Goal: Task Accomplishment & Management: Use online tool/utility

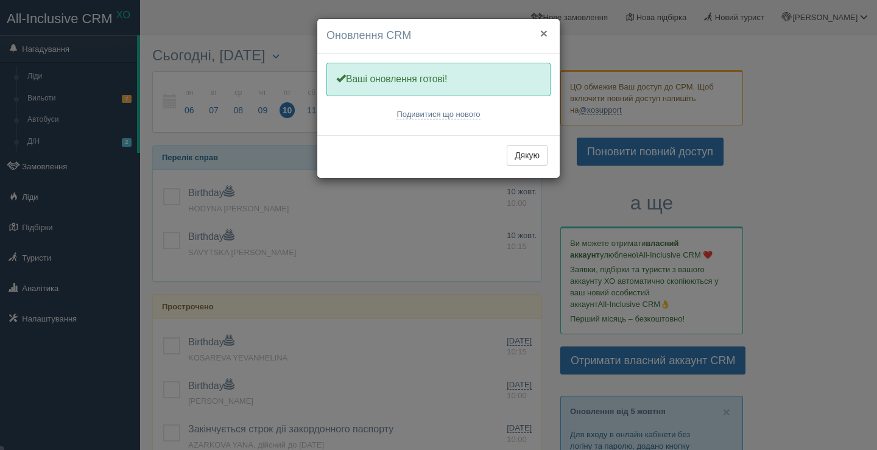
click at [543, 36] on button "×" at bounding box center [543, 33] width 7 height 13
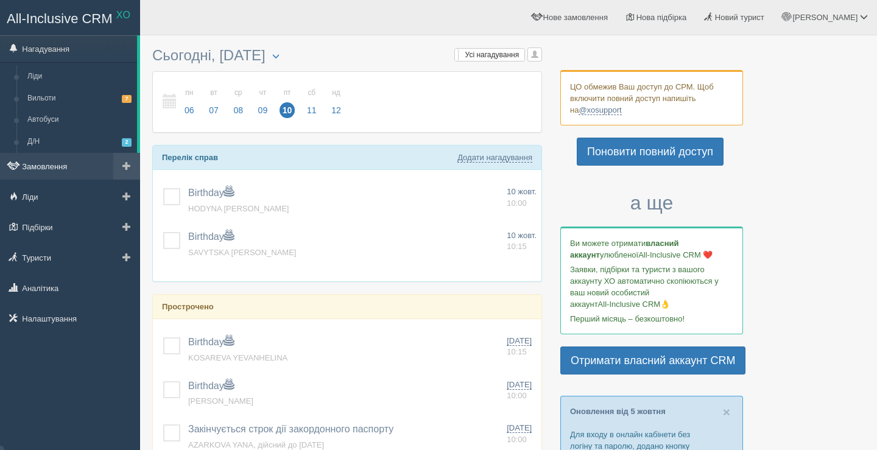
click at [57, 170] on link "Замовлення" at bounding box center [70, 166] width 140 height 27
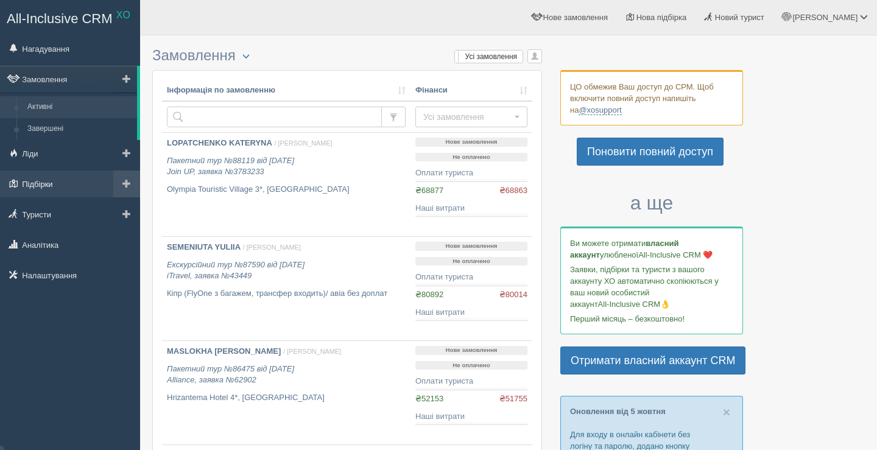
click at [29, 180] on link "Підбірки" at bounding box center [70, 184] width 140 height 27
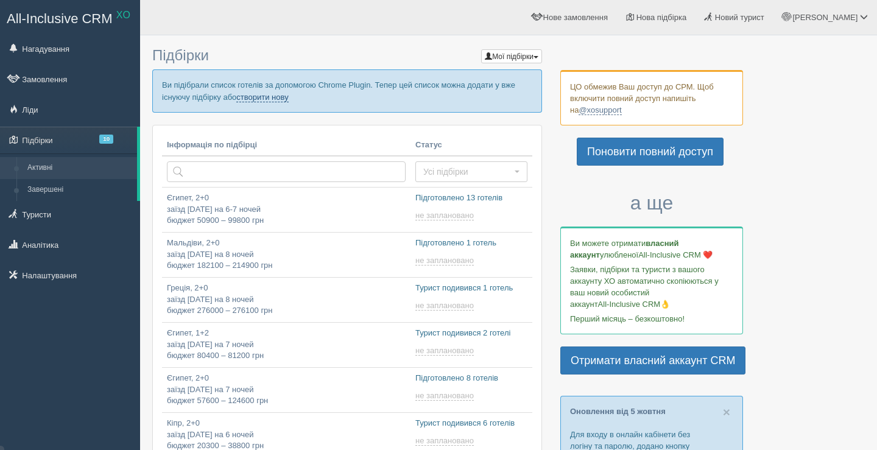
click at [288, 93] on link "створити нову" at bounding box center [262, 98] width 52 height 10
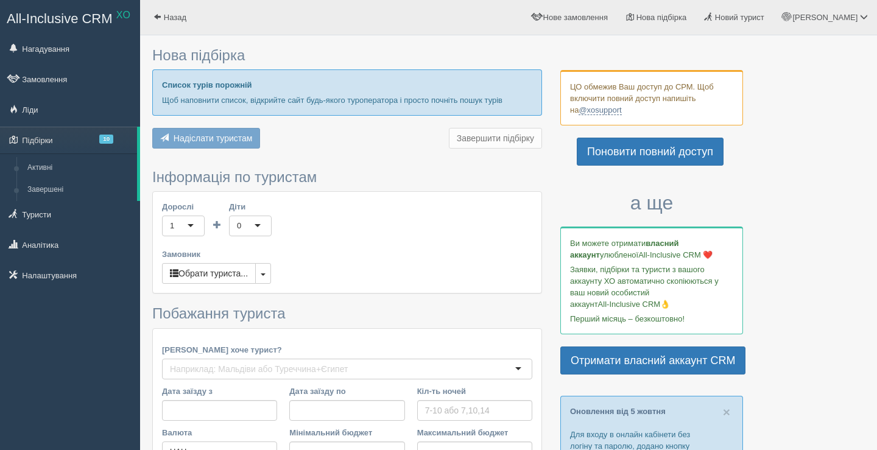
type input "7"
type input "77600"
type input "292300"
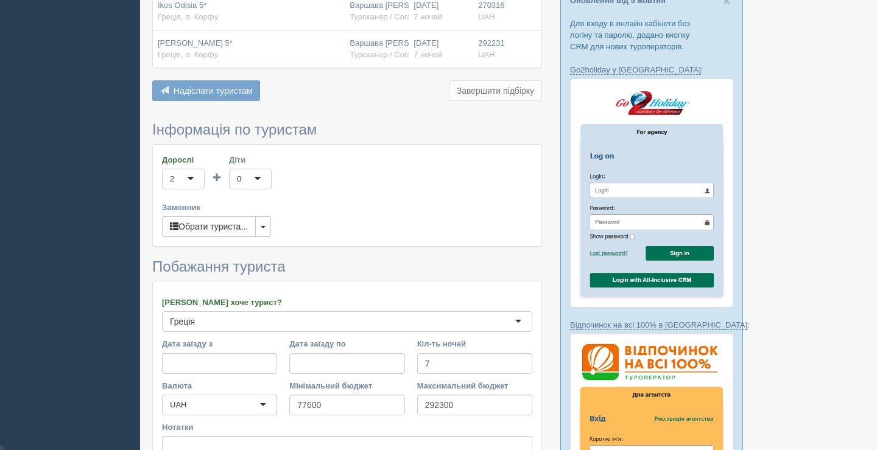
scroll to position [463, 0]
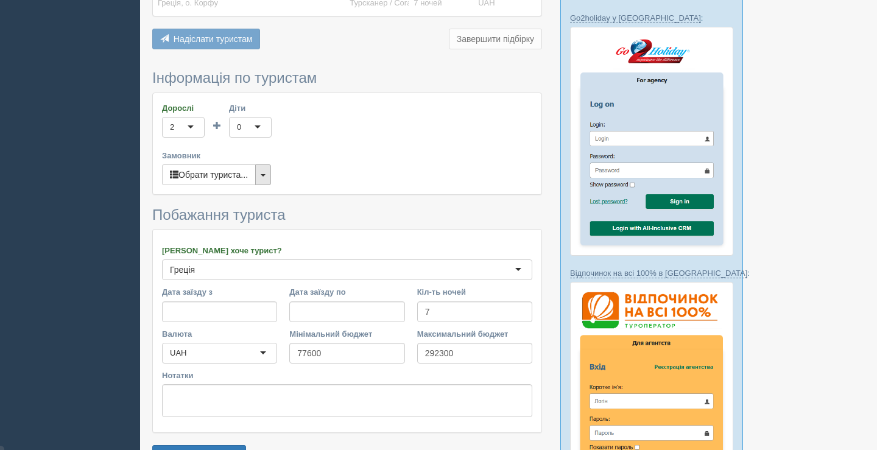
click at [271, 177] on button "button" at bounding box center [263, 174] width 16 height 21
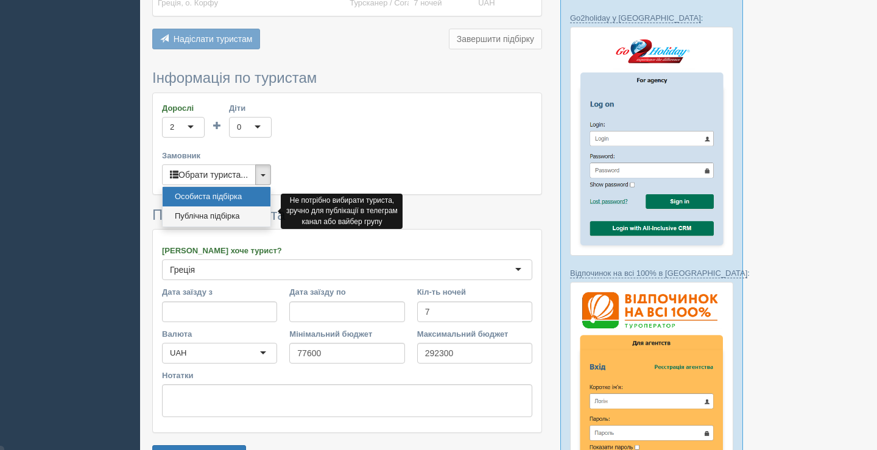
click at [245, 214] on link "Публічна підбірка" at bounding box center [217, 216] width 108 height 20
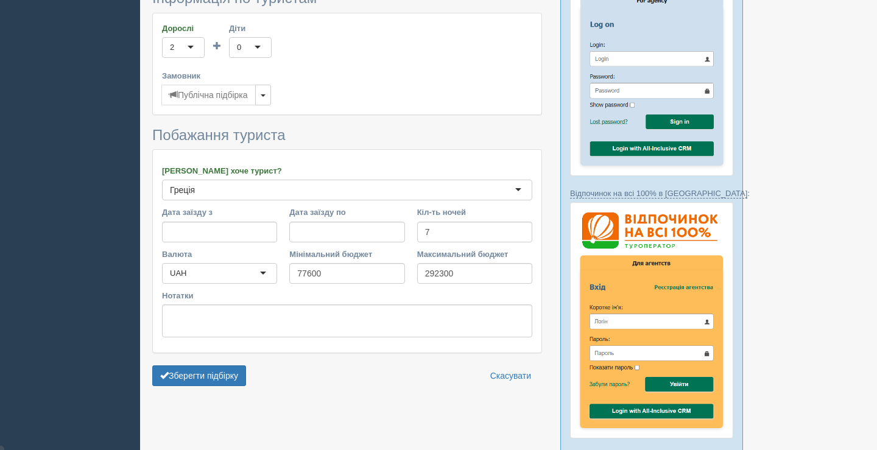
scroll to position [543, 0]
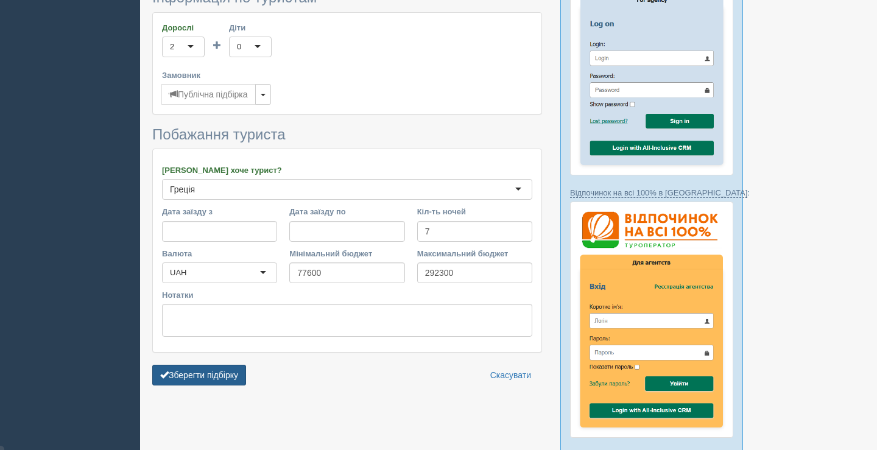
click at [199, 376] on button "Зберегти підбірку" at bounding box center [199, 375] width 94 height 21
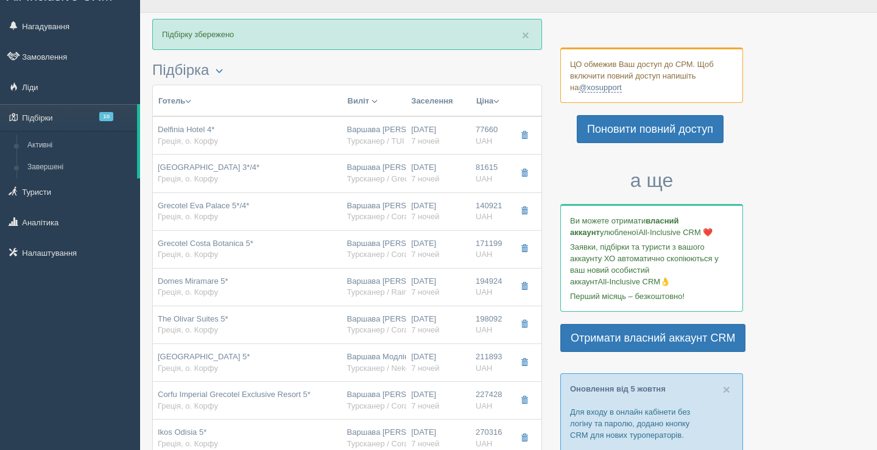
scroll to position [332, 0]
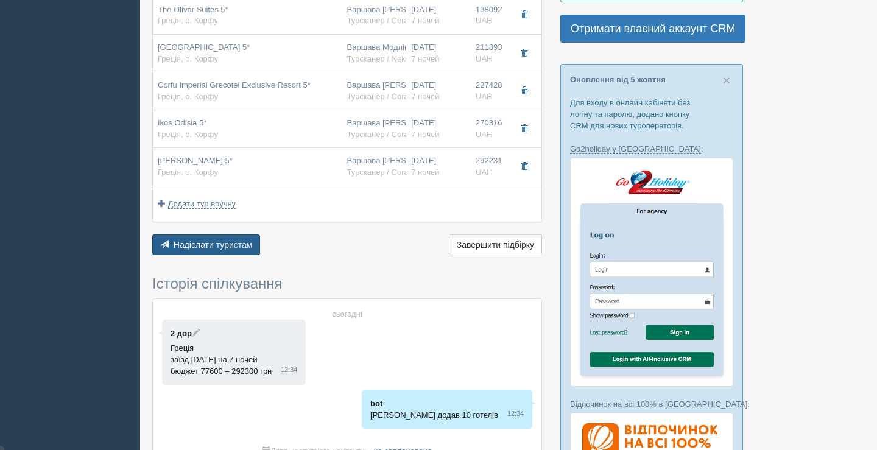
click at [250, 236] on button "Надіслати туристам Надіслати" at bounding box center [206, 244] width 108 height 21
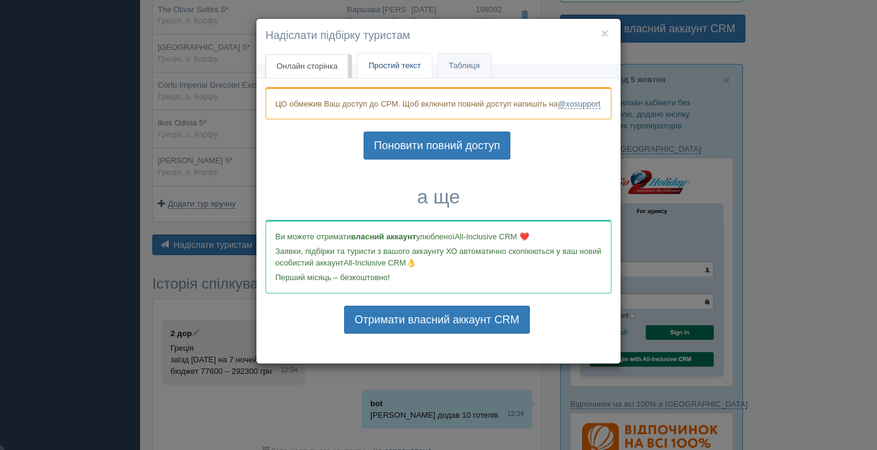
click at [395, 65] on span "Простий текст" at bounding box center [394, 65] width 52 height 9
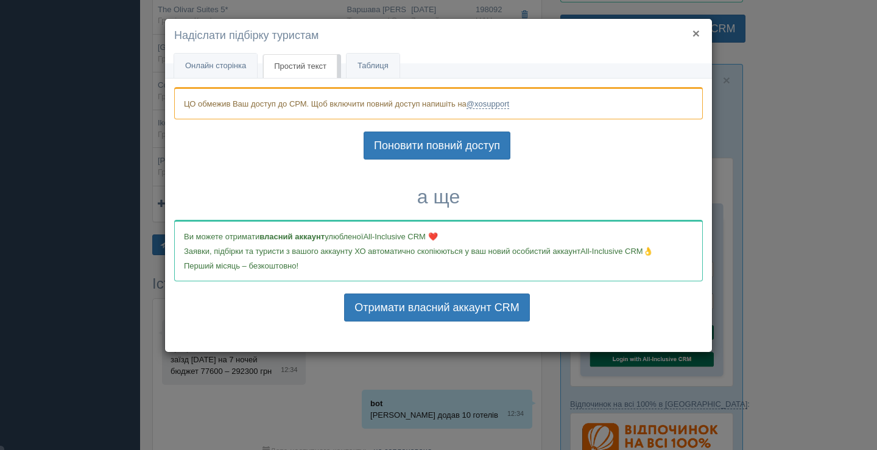
click at [693, 32] on button "×" at bounding box center [695, 33] width 7 height 13
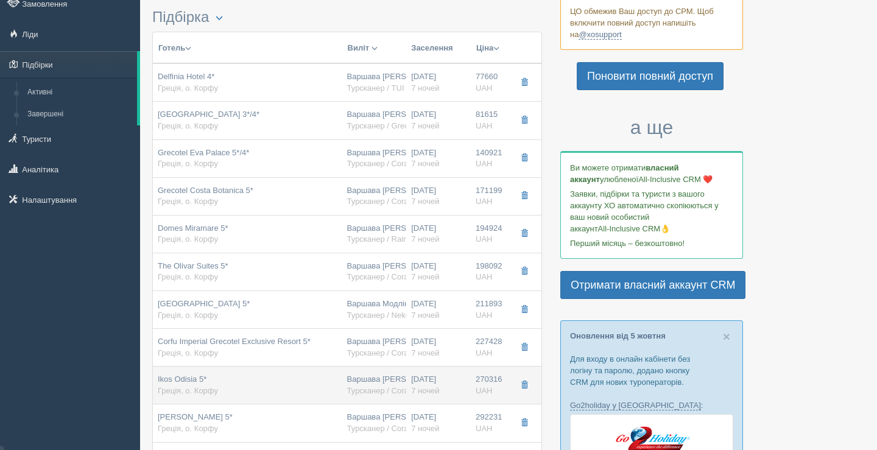
scroll to position [0, 0]
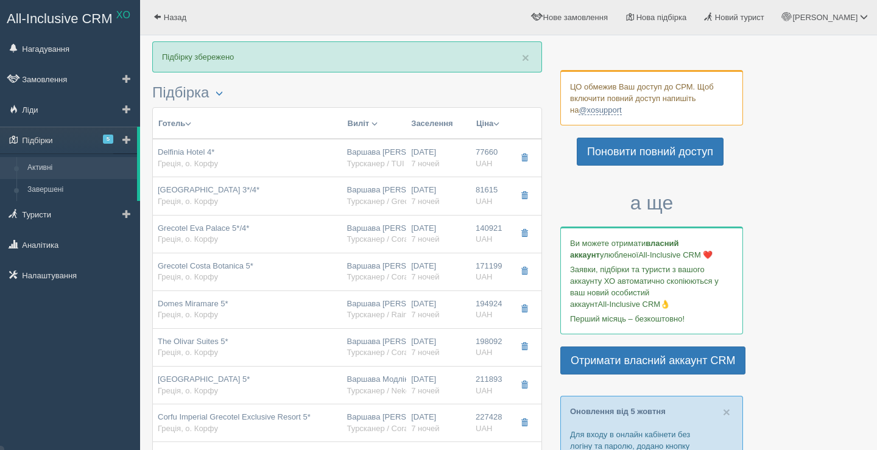
click at [35, 171] on link "Активні" at bounding box center [79, 168] width 115 height 22
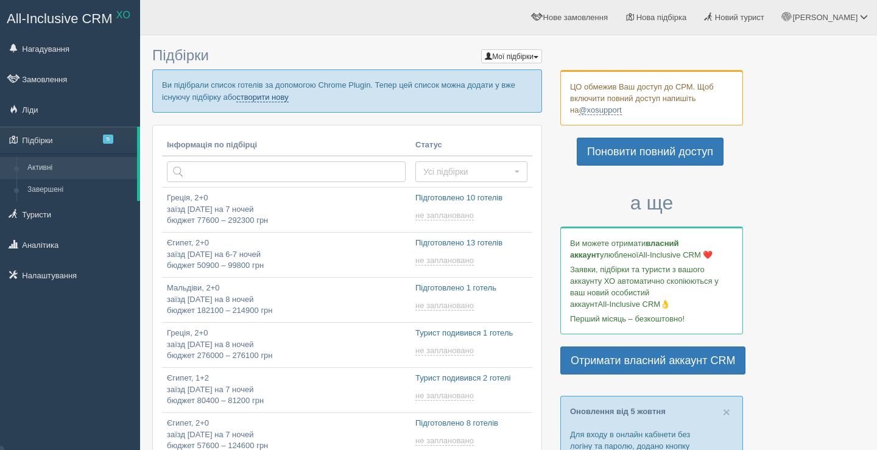
click at [288, 96] on link "створити нову" at bounding box center [262, 98] width 52 height 10
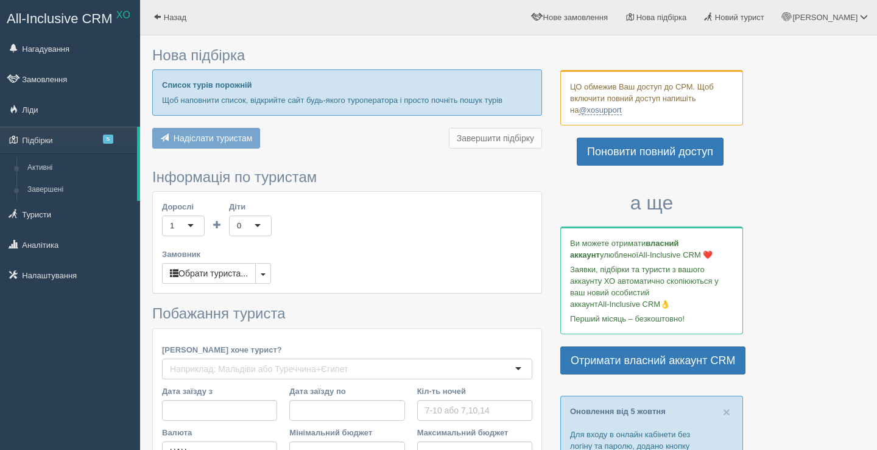
type input "7"
type input "16700"
type input "44500"
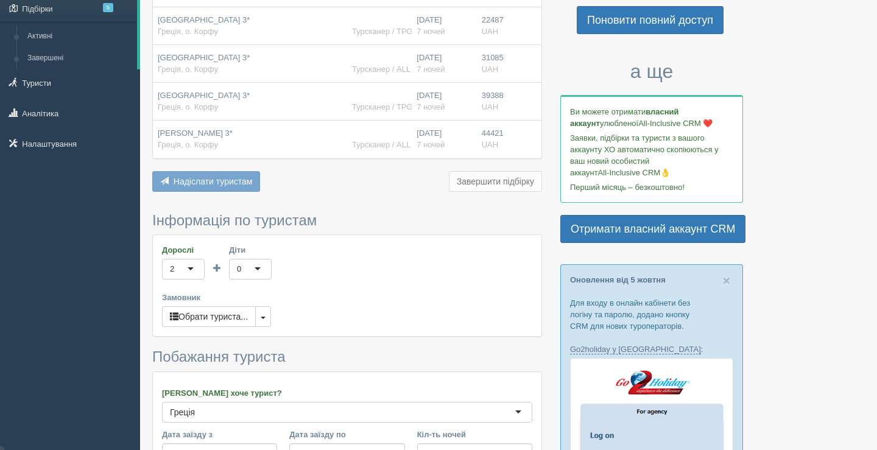
scroll to position [157, 0]
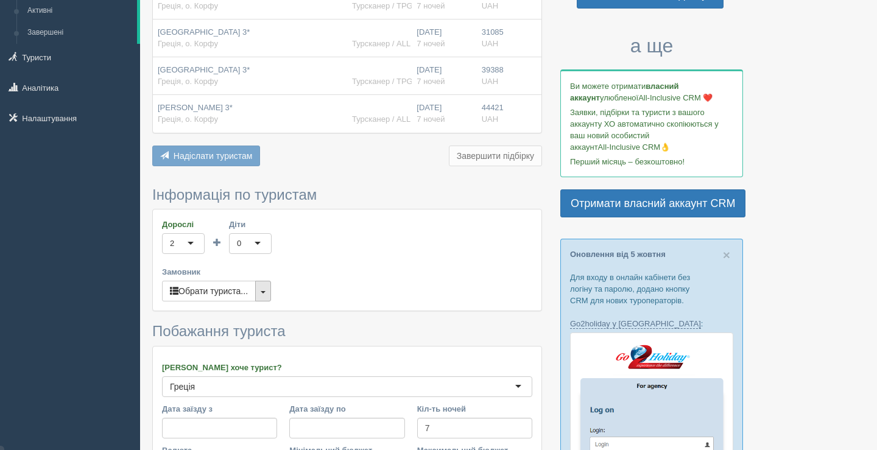
click at [266, 291] on span "button" at bounding box center [263, 292] width 5 height 2
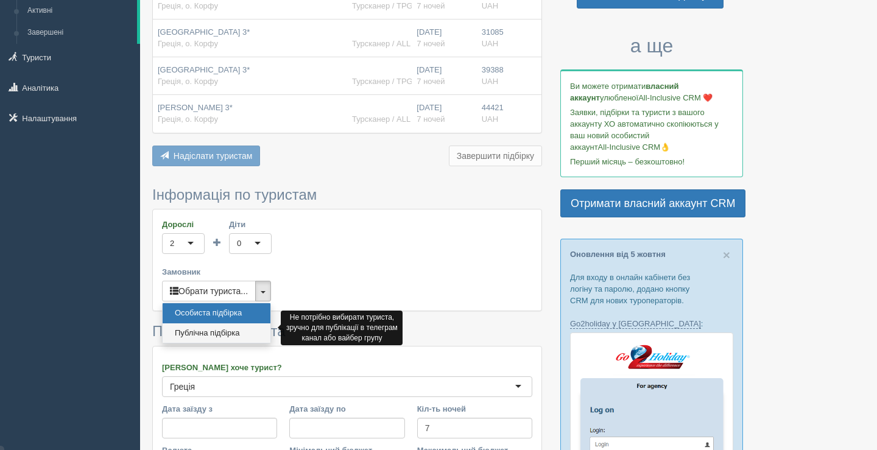
click at [238, 328] on link "Публічна підбірка" at bounding box center [217, 333] width 108 height 20
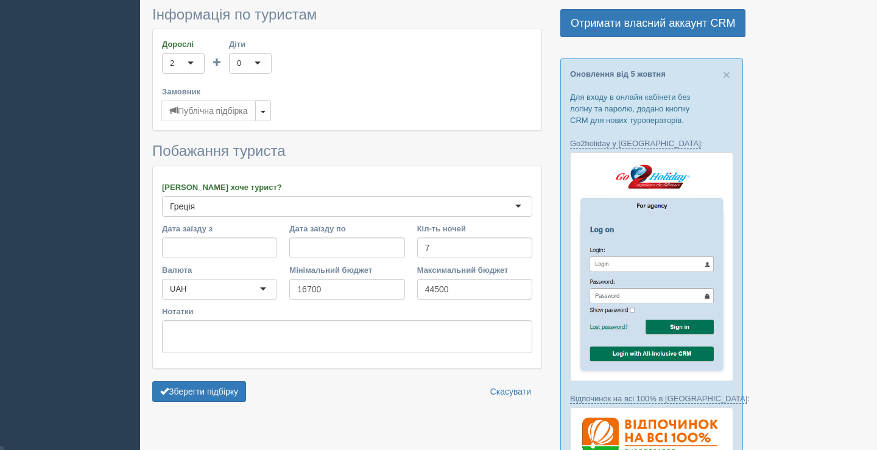
scroll to position [338, 0]
click at [209, 334] on textarea "Нотатки" at bounding box center [347, 336] width 370 height 33
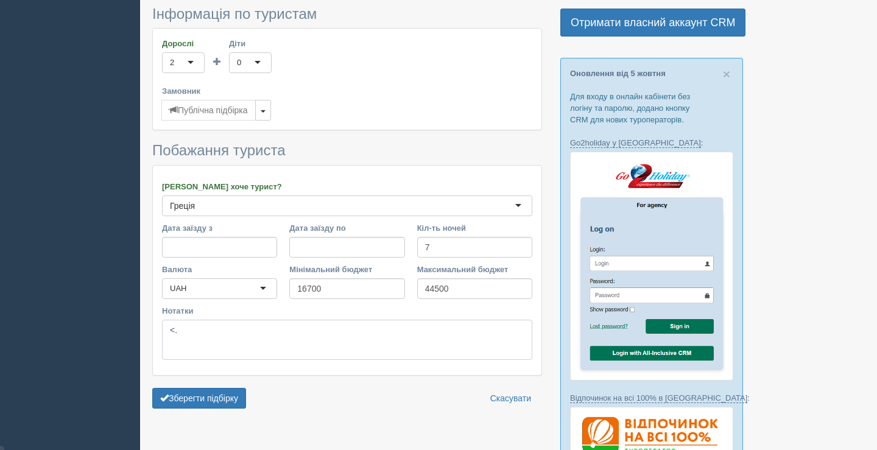
type textarea "<"
type textarea "Бюджетний Корфу"
click at [192, 395] on button "Зберегти підбірку" at bounding box center [199, 398] width 94 height 21
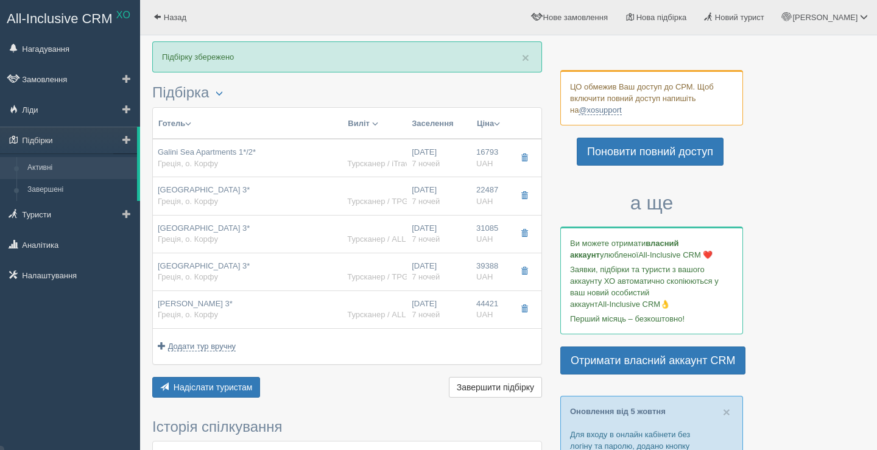
click at [49, 160] on link "Активні" at bounding box center [79, 168] width 115 height 22
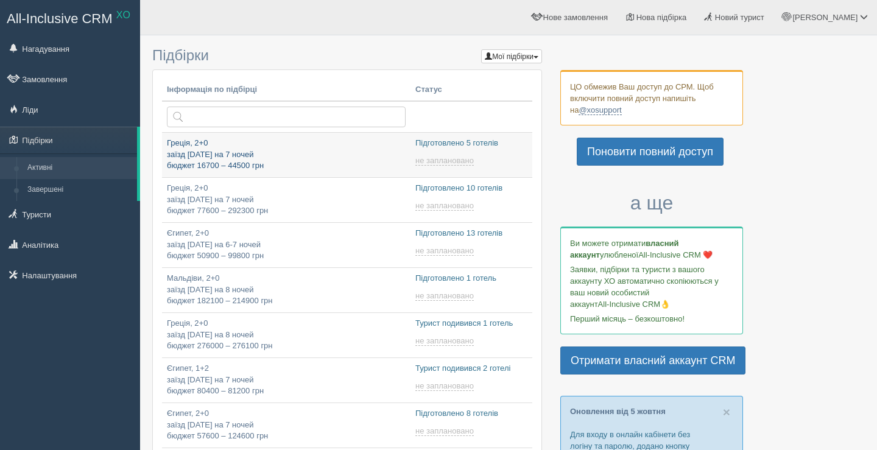
type input "[DATE] 13:45"
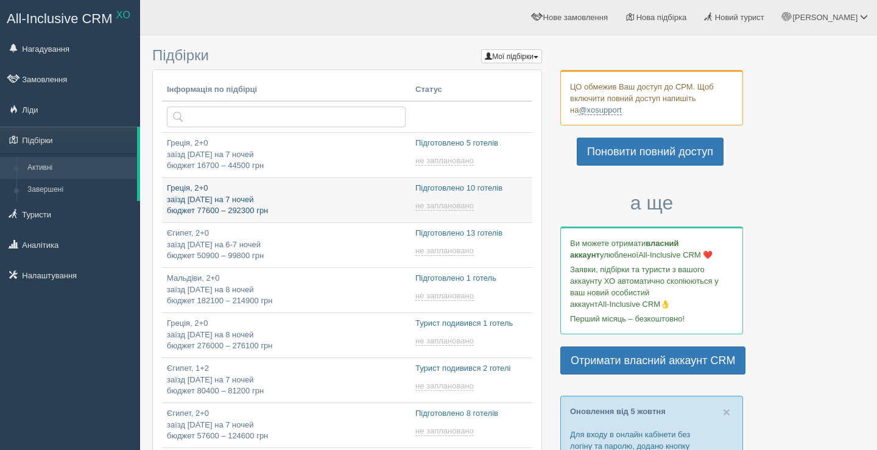
type input "[DATE] 13:30"
click at [198, 192] on p "Греція, 2+0 заїзд 13 червня на 7 ночей бюджет 77600 – 292300 грн" at bounding box center [286, 200] width 239 height 34
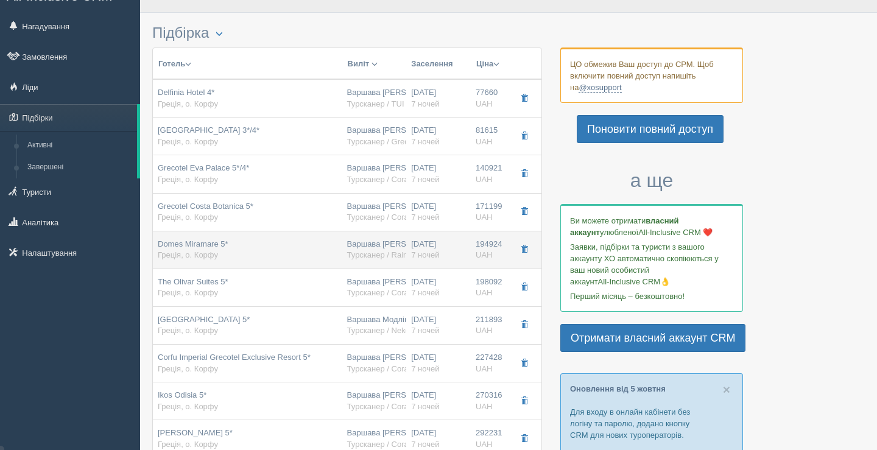
scroll to position [22, 0]
